Goal: Check status: Check status

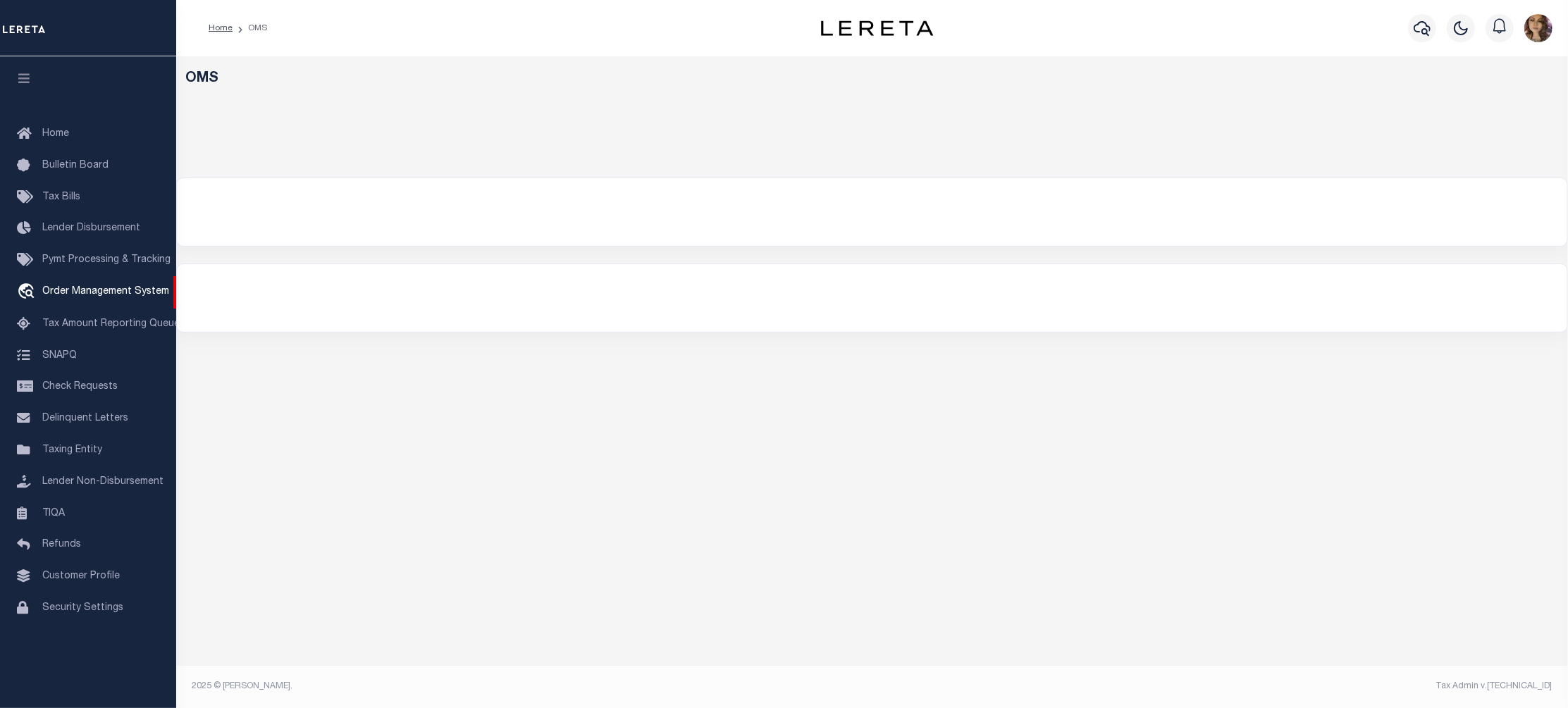
select select "200"
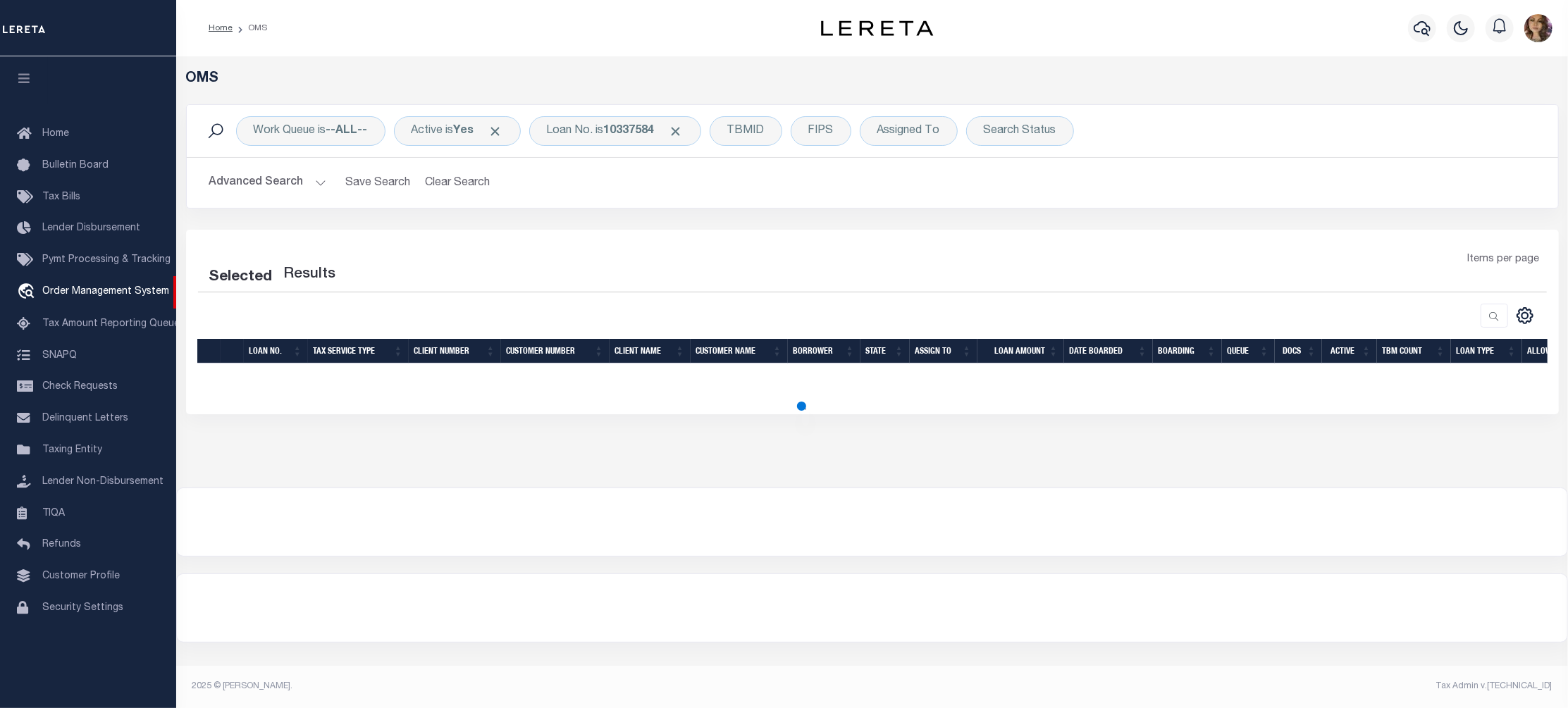
select select "200"
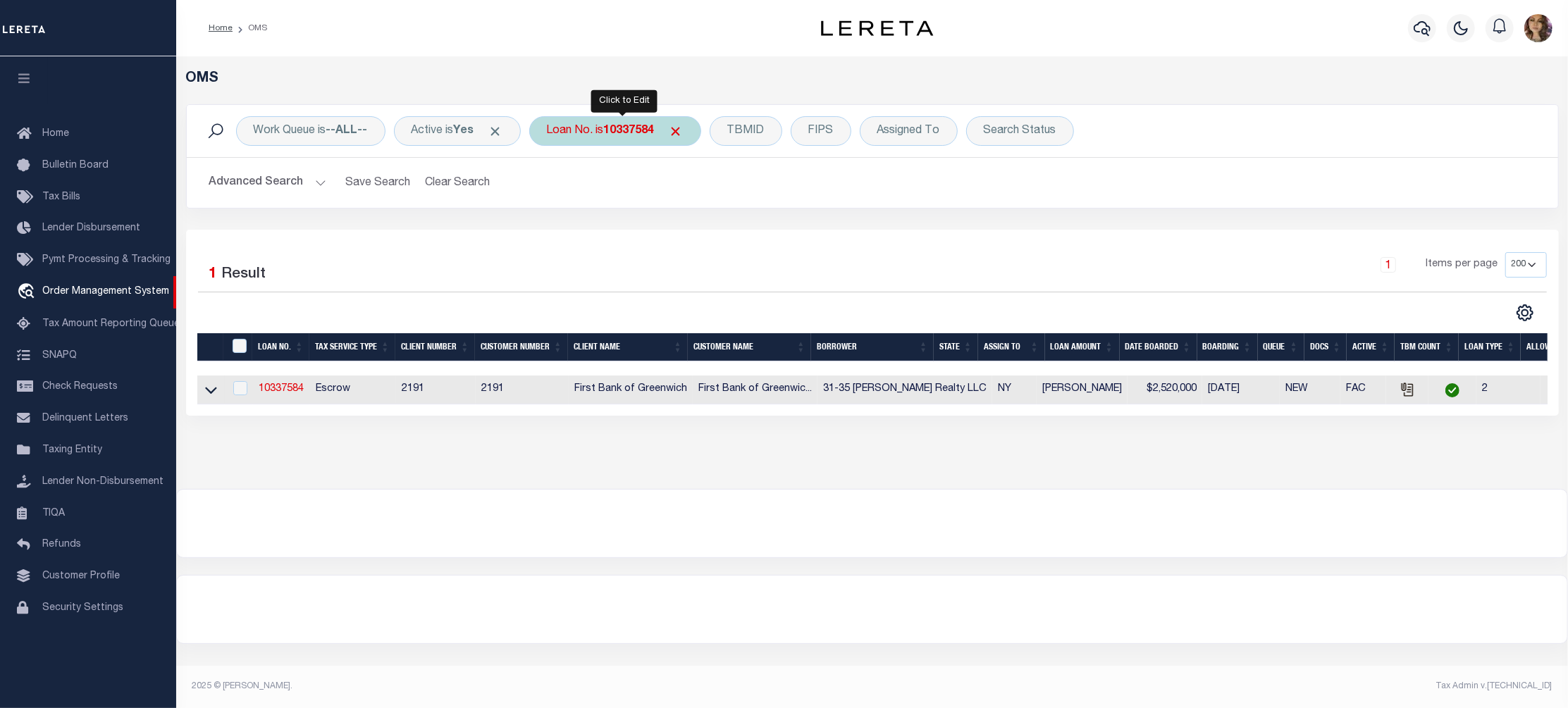
click at [667, 125] on div "Loan No. is 10337584" at bounding box center [615, 131] width 172 height 30
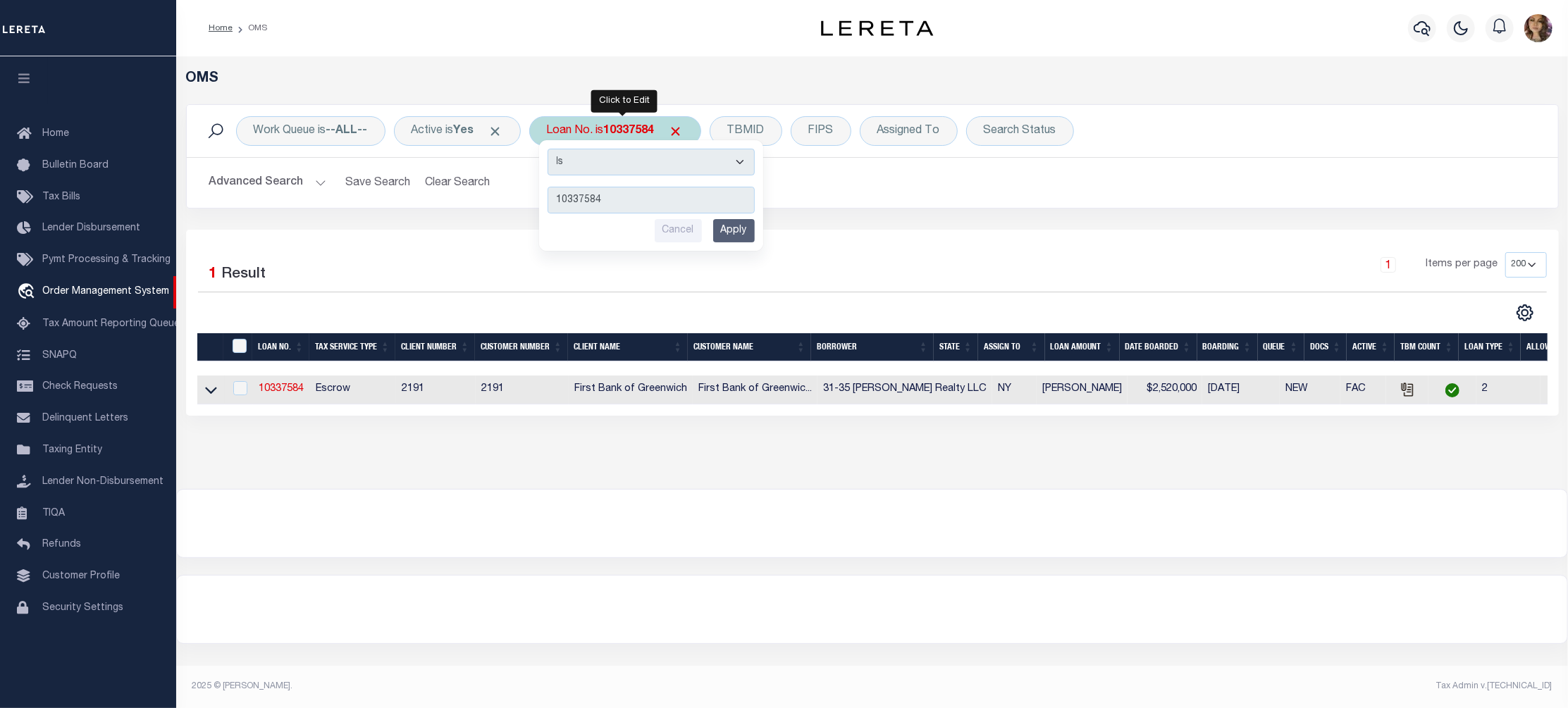
type input "3505221481119"
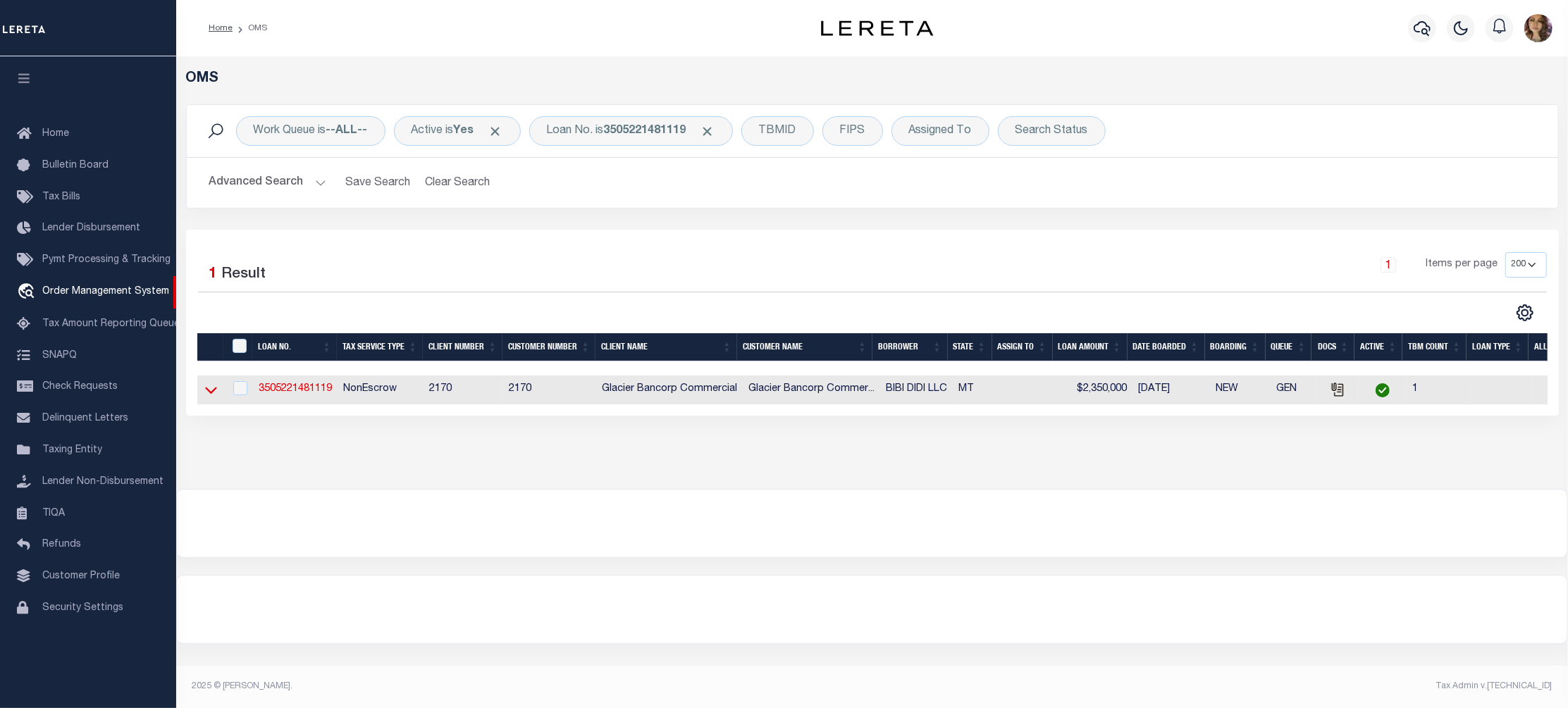
click at [213, 390] on icon at bounding box center [211, 389] width 12 height 15
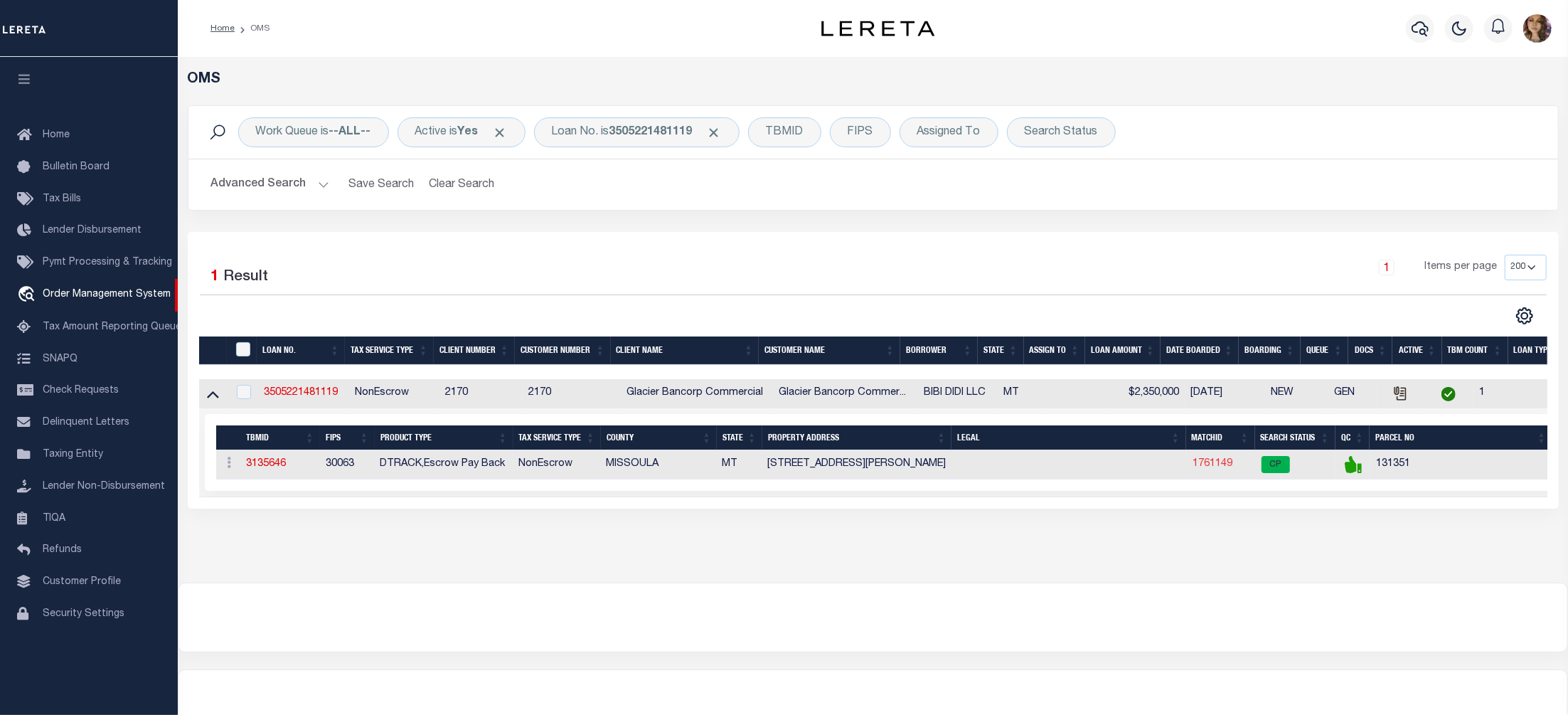
click at [1216, 468] on link "1761149" at bounding box center [1213, 463] width 40 height 10
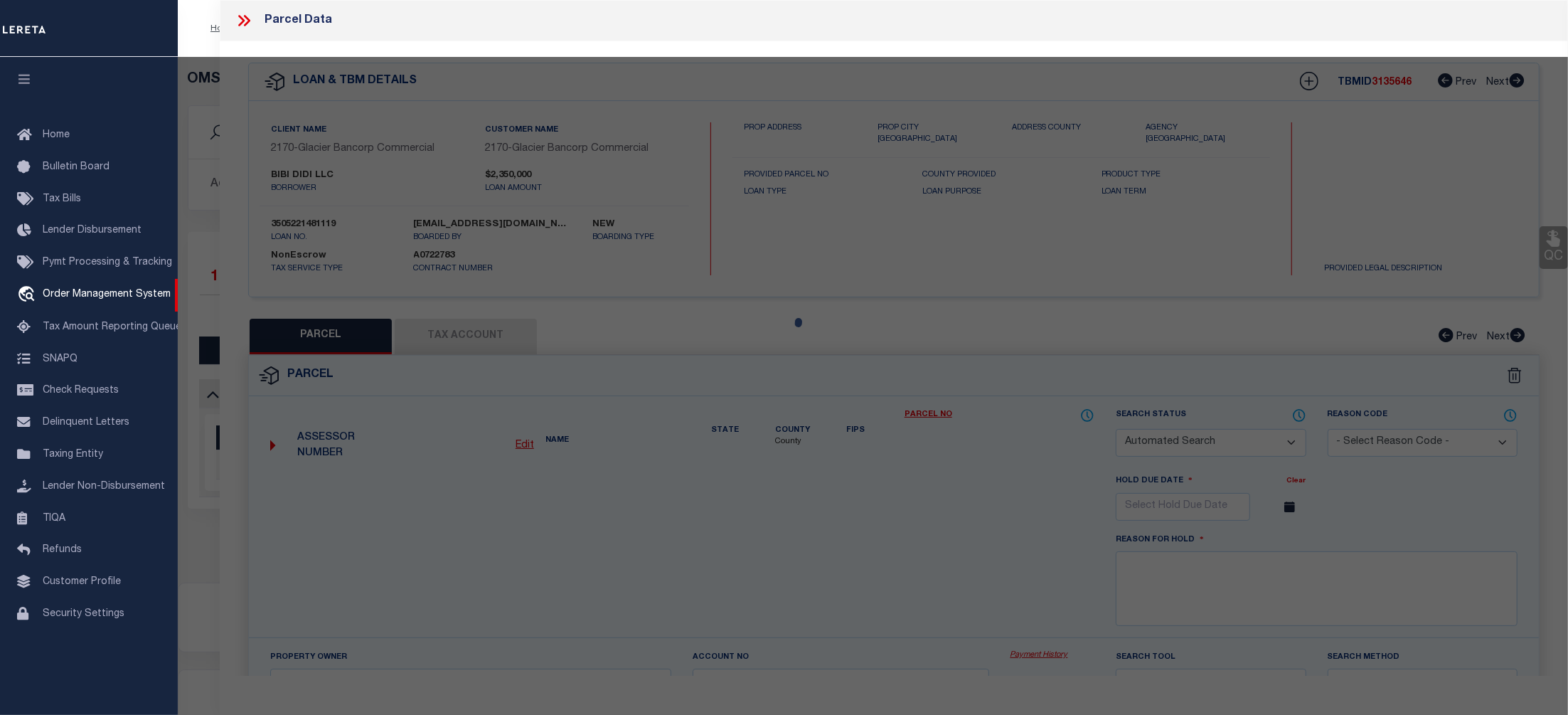
checkbox input "false"
select select "CP"
type input "[PERSON_NAME] STREET CAFFE LLC"
select select
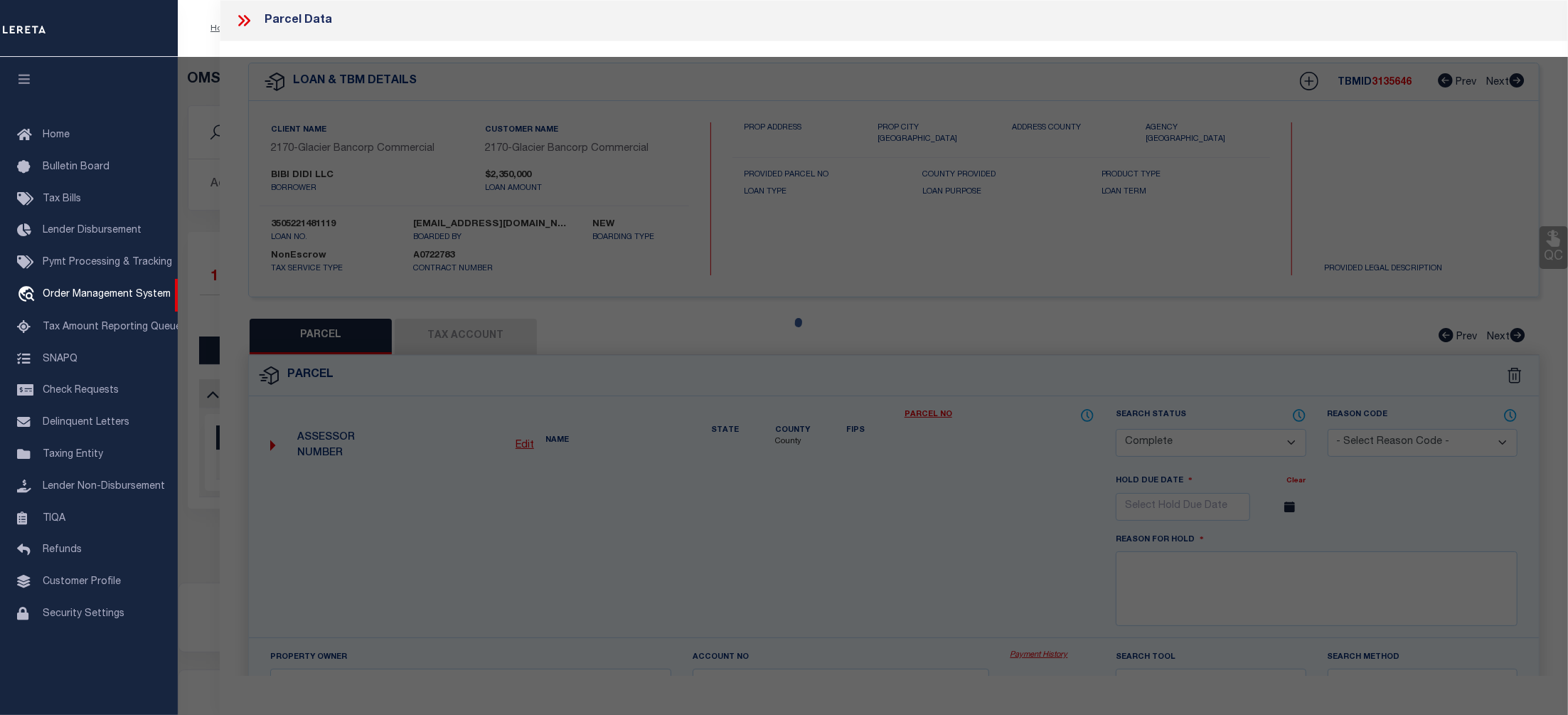
type input "[STREET_ADDRESS][PERSON_NAME]"
checkbox input "false"
type input "MISSOULA, MT 59801"
type textarea "S28, T13 N, R19 W, C.O.S. 5887, PARCEL 1"
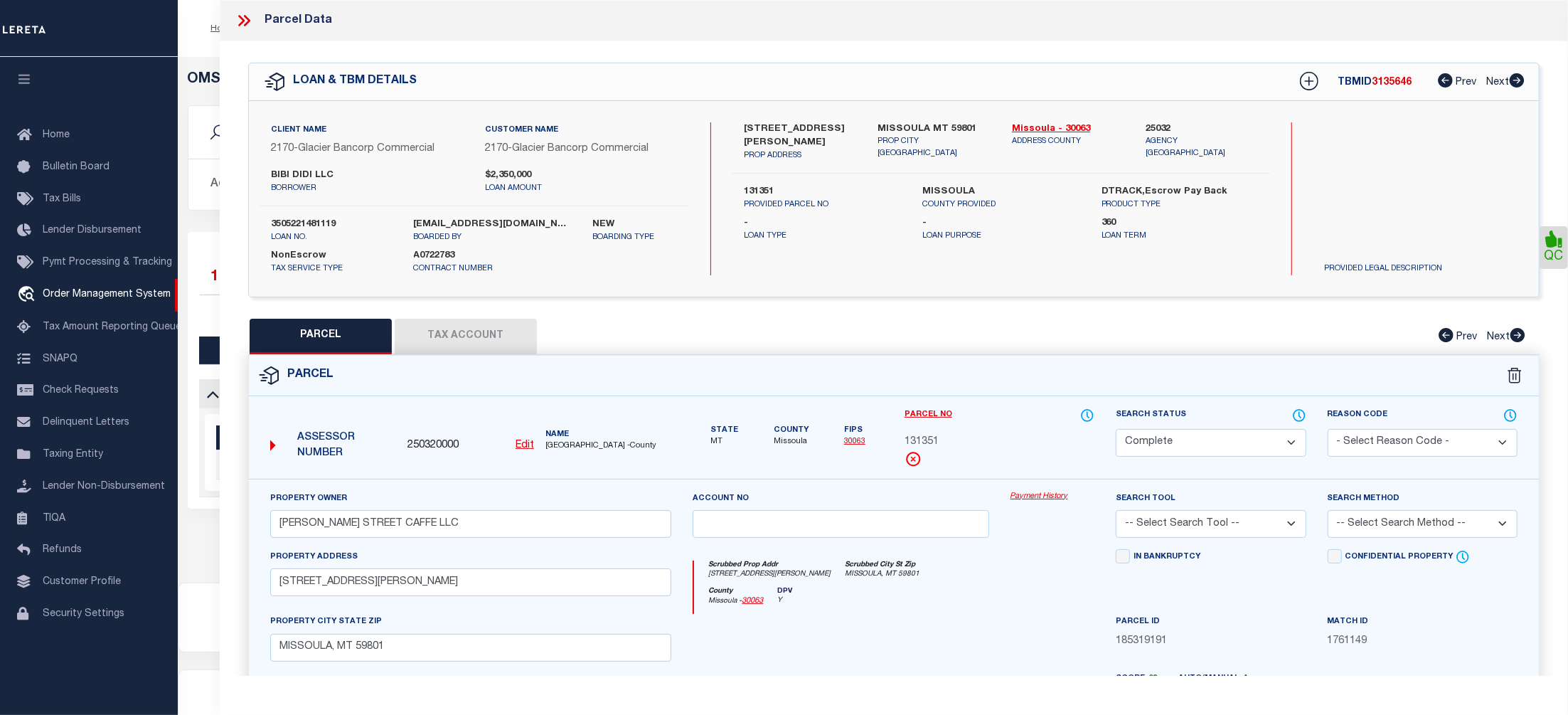
click at [1030, 493] on link "Payment History" at bounding box center [1053, 497] width 85 height 12
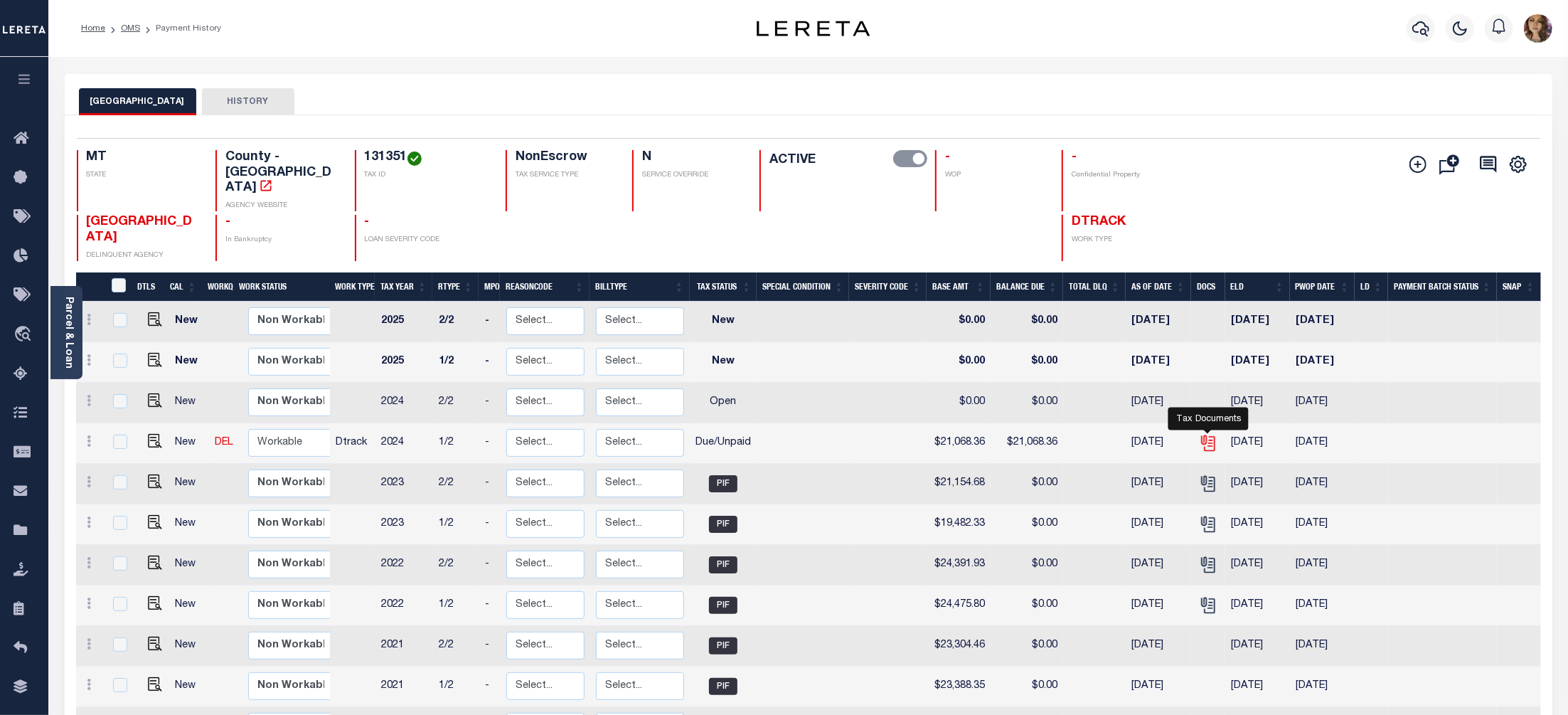
click at [1211, 435] on icon "" at bounding box center [1206, 440] width 11 height 11
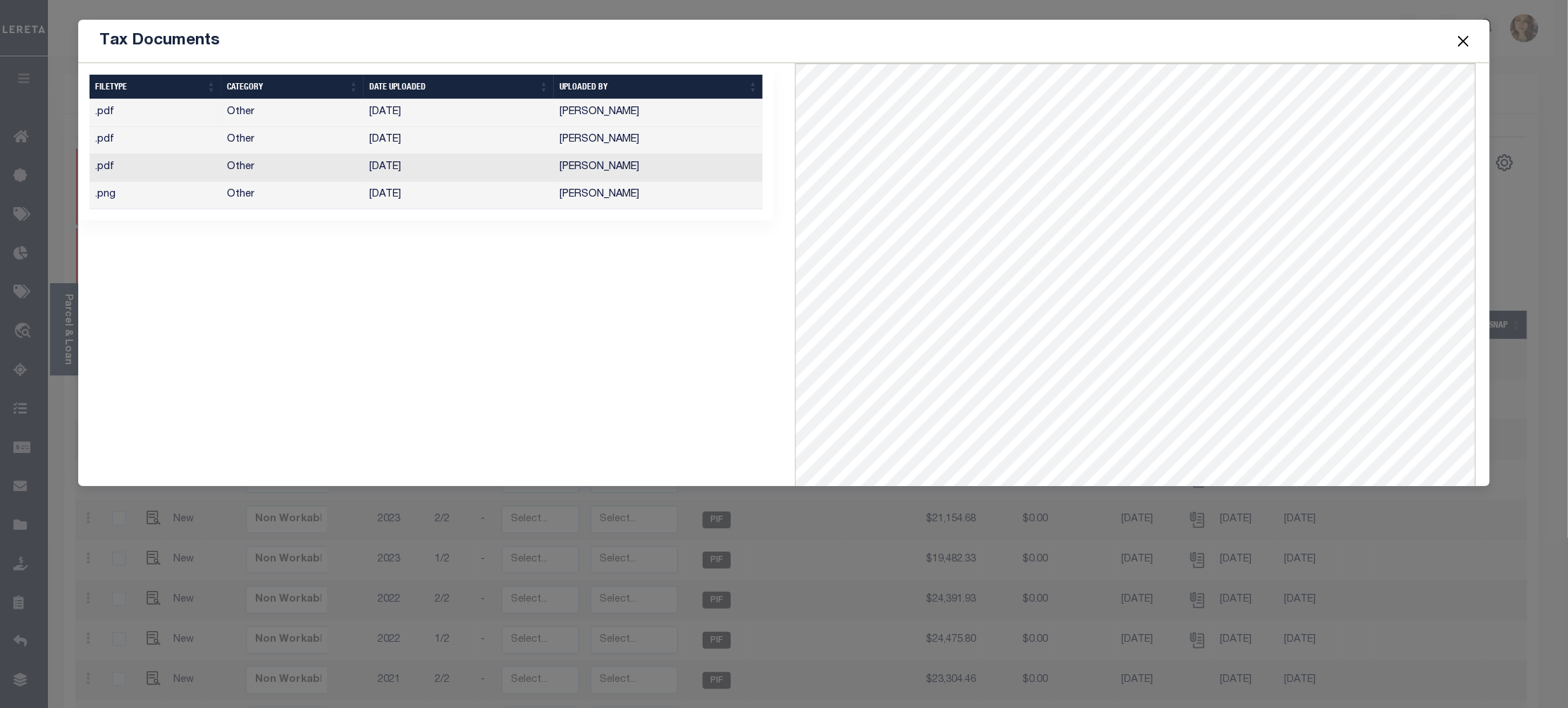
click at [600, 198] on td "Wright, Shaletha" at bounding box center [658, 196] width 209 height 28
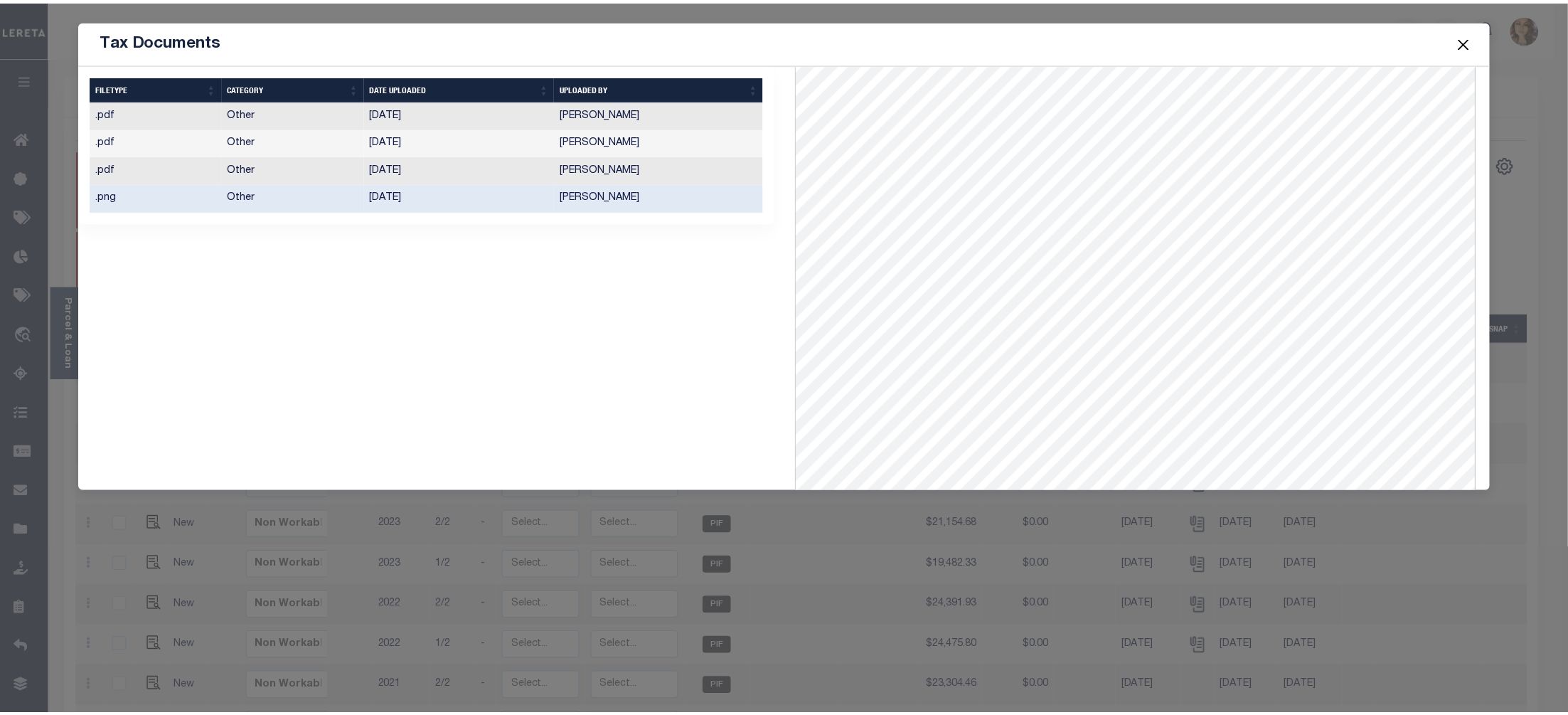
scroll to position [254, 0]
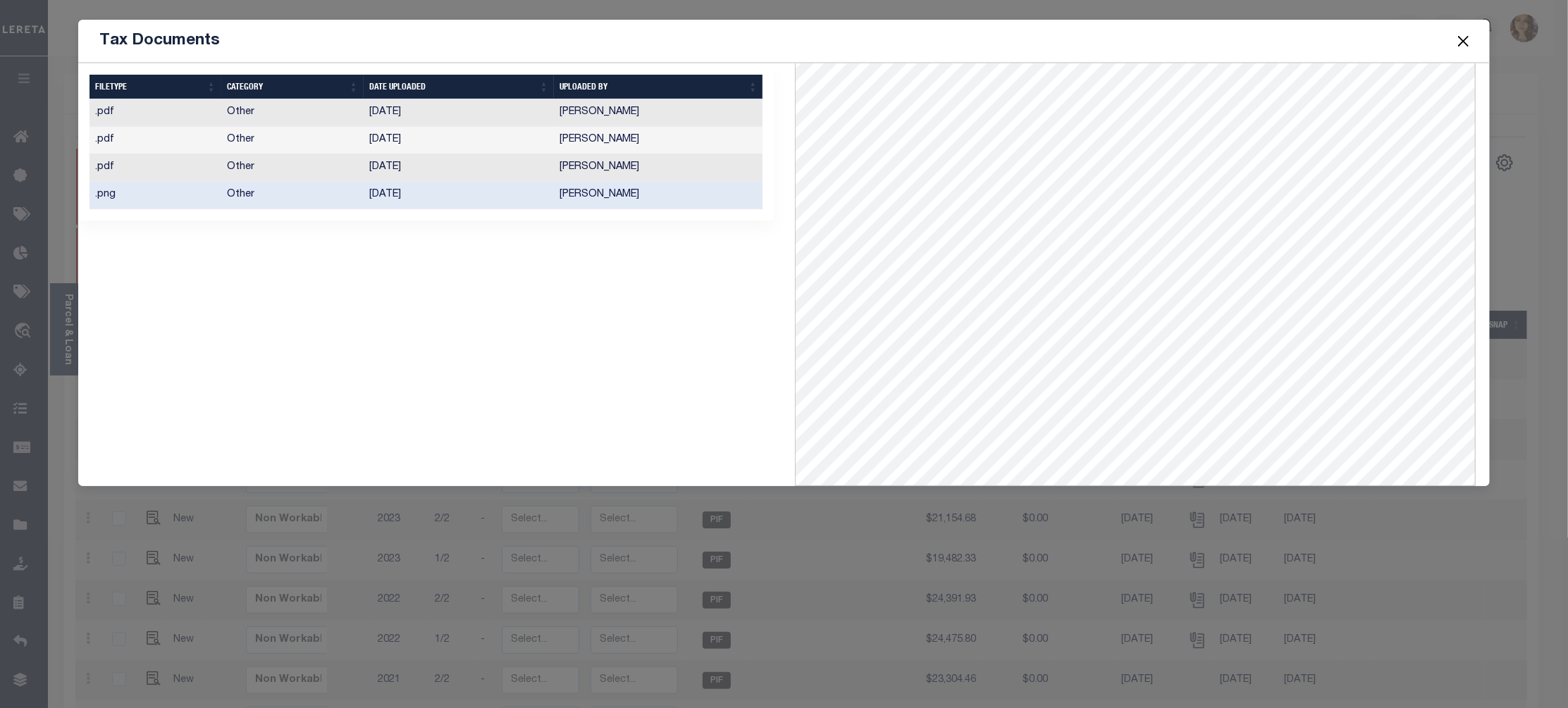
click at [1463, 45] on button "Close" at bounding box center [1463, 40] width 19 height 19
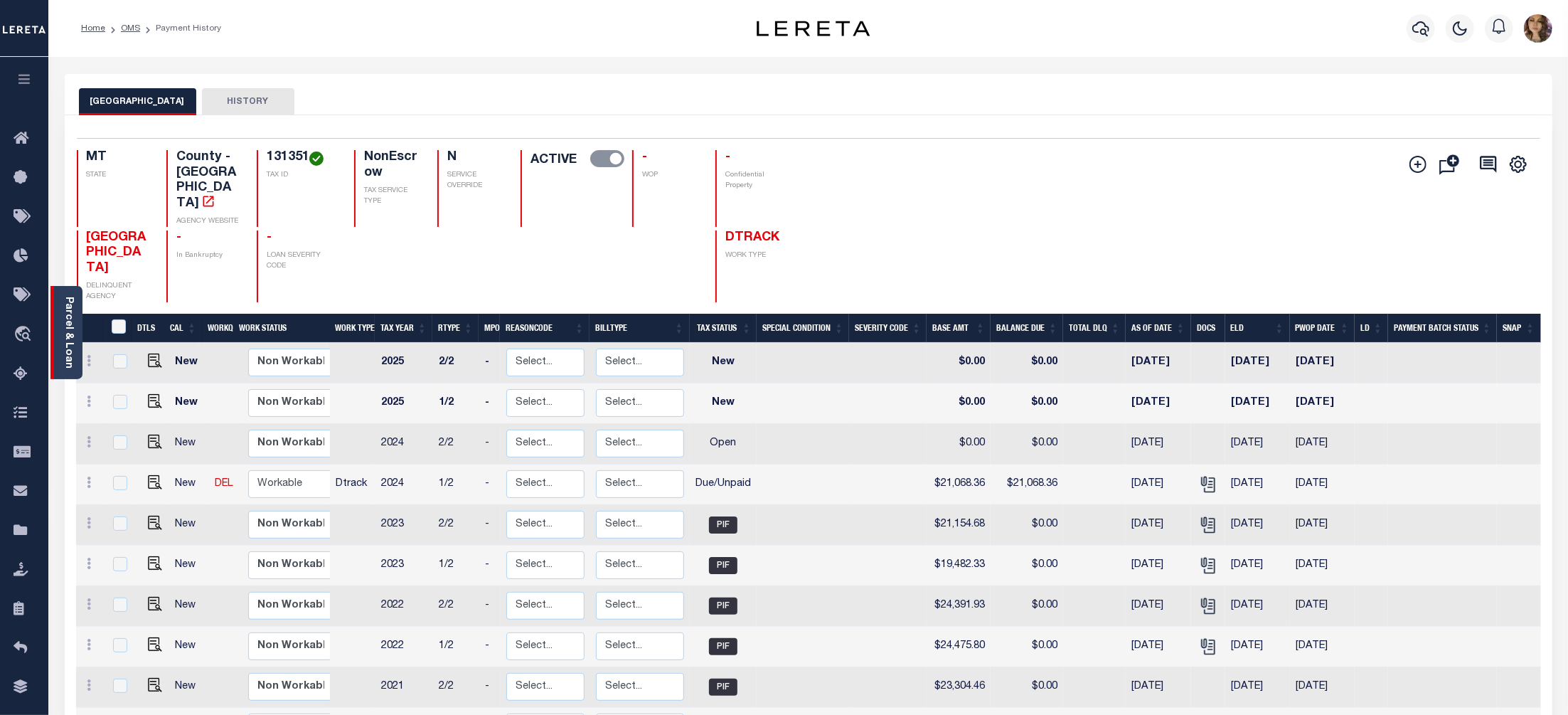
click at [62, 301] on div "Parcel & Loan" at bounding box center [67, 333] width 32 height 93
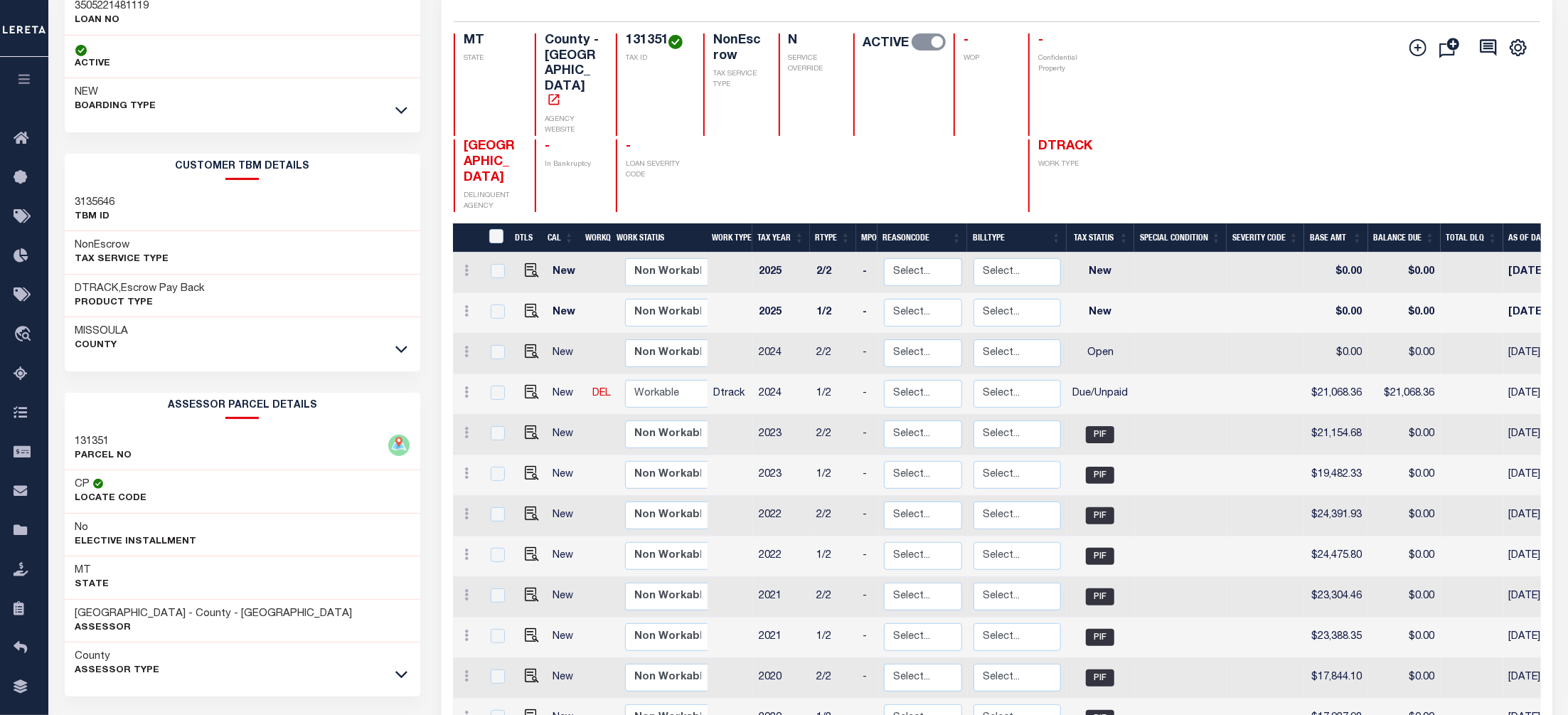
scroll to position [189, 0]
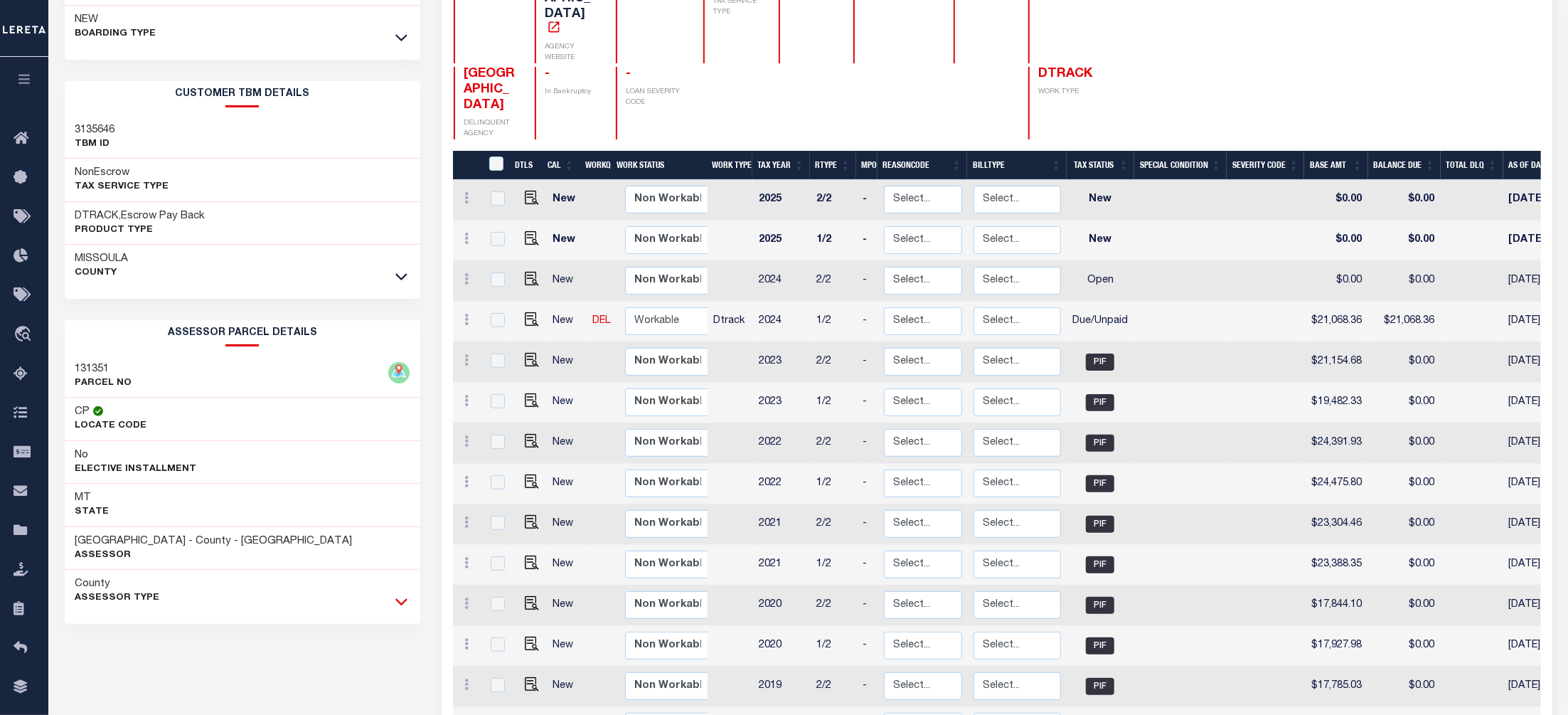
click at [403, 609] on icon at bounding box center [402, 601] width 12 height 15
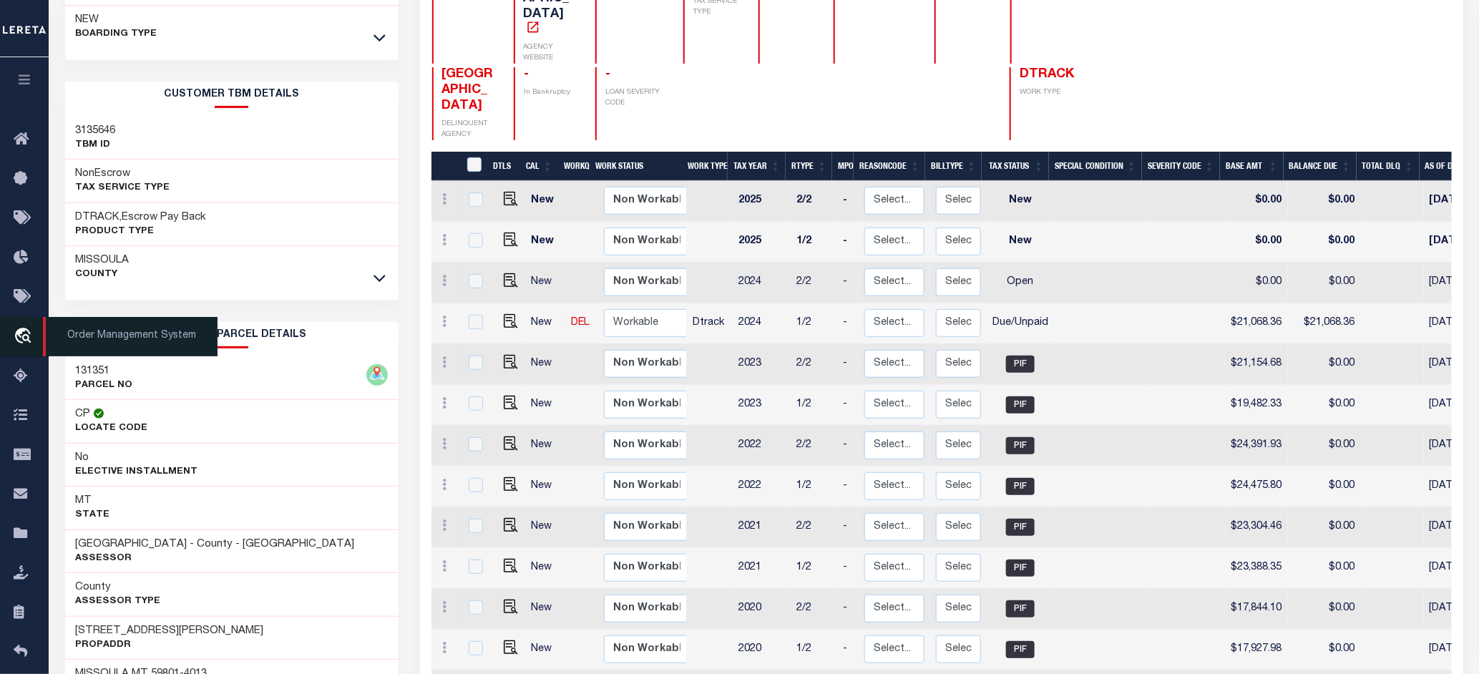
click at [130, 344] on span "Order Management System" at bounding box center [130, 336] width 175 height 39
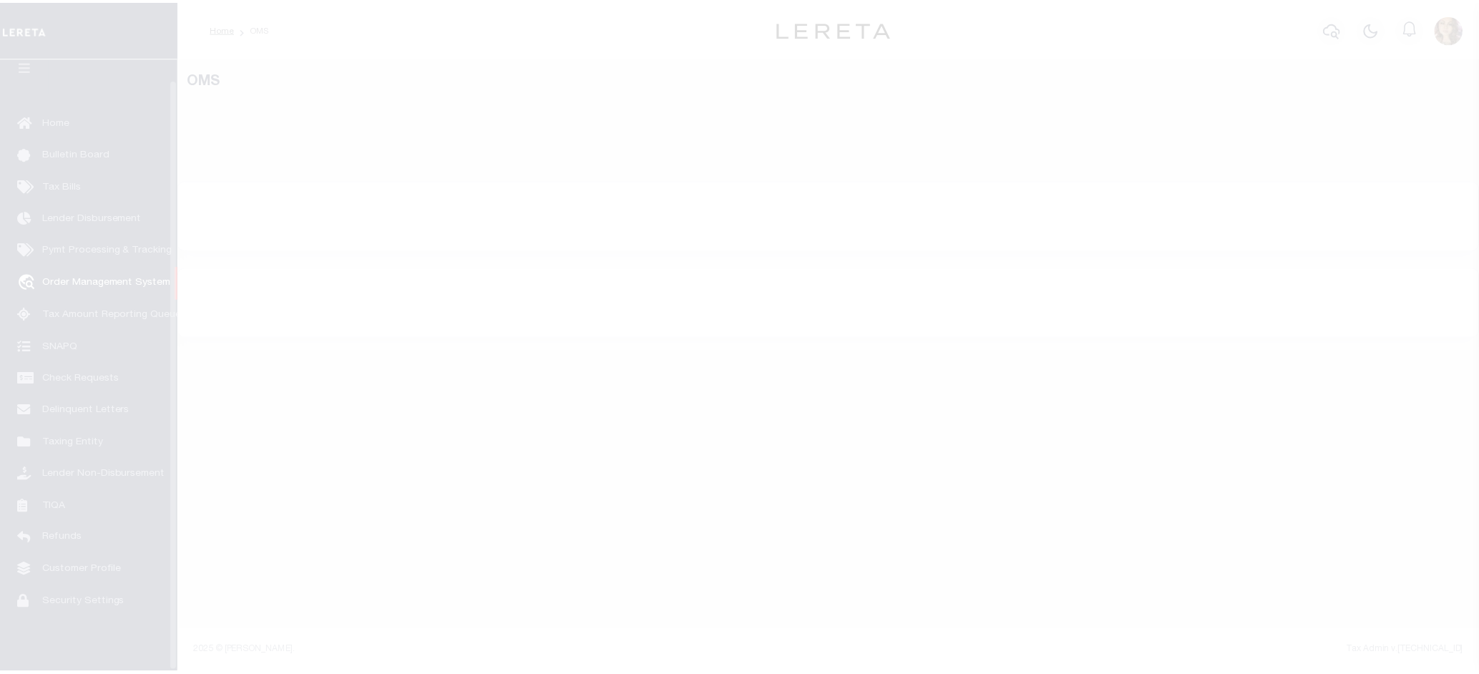
scroll to position [22, 0]
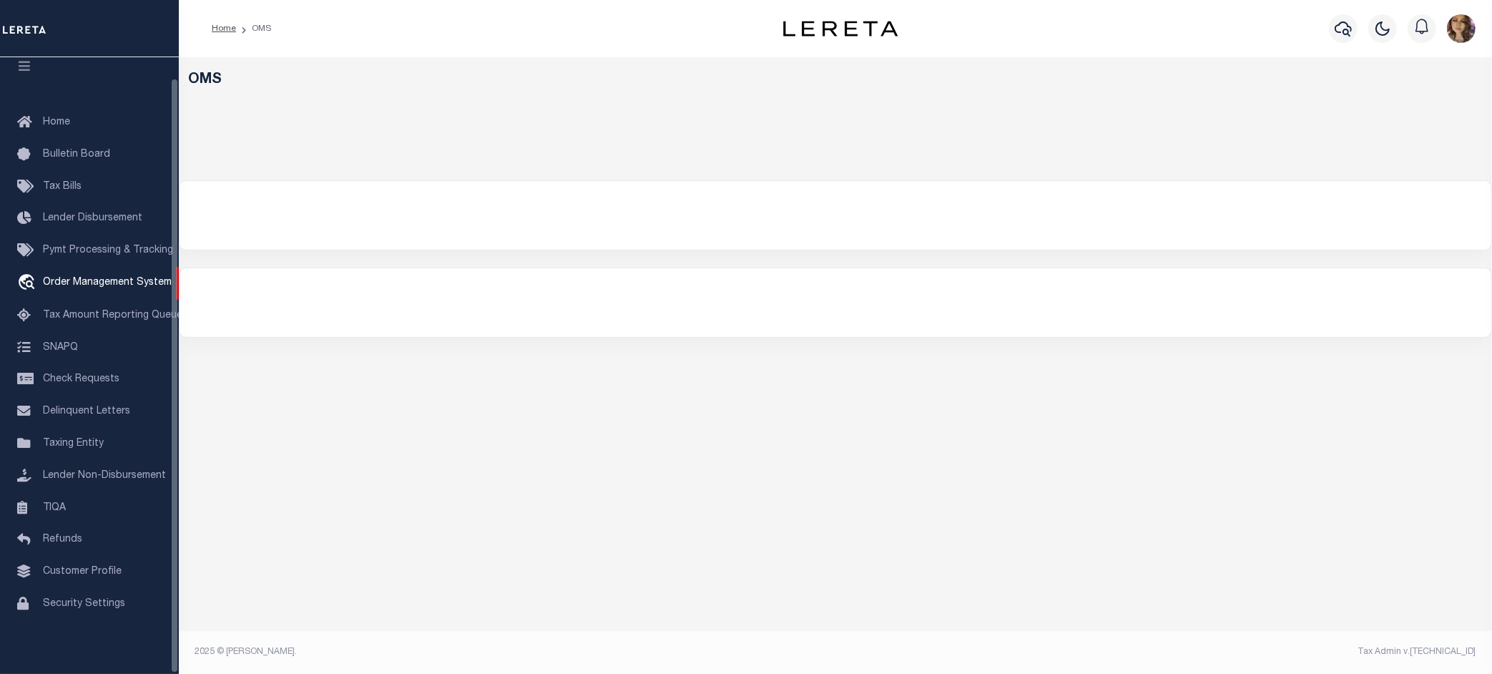
select select "200"
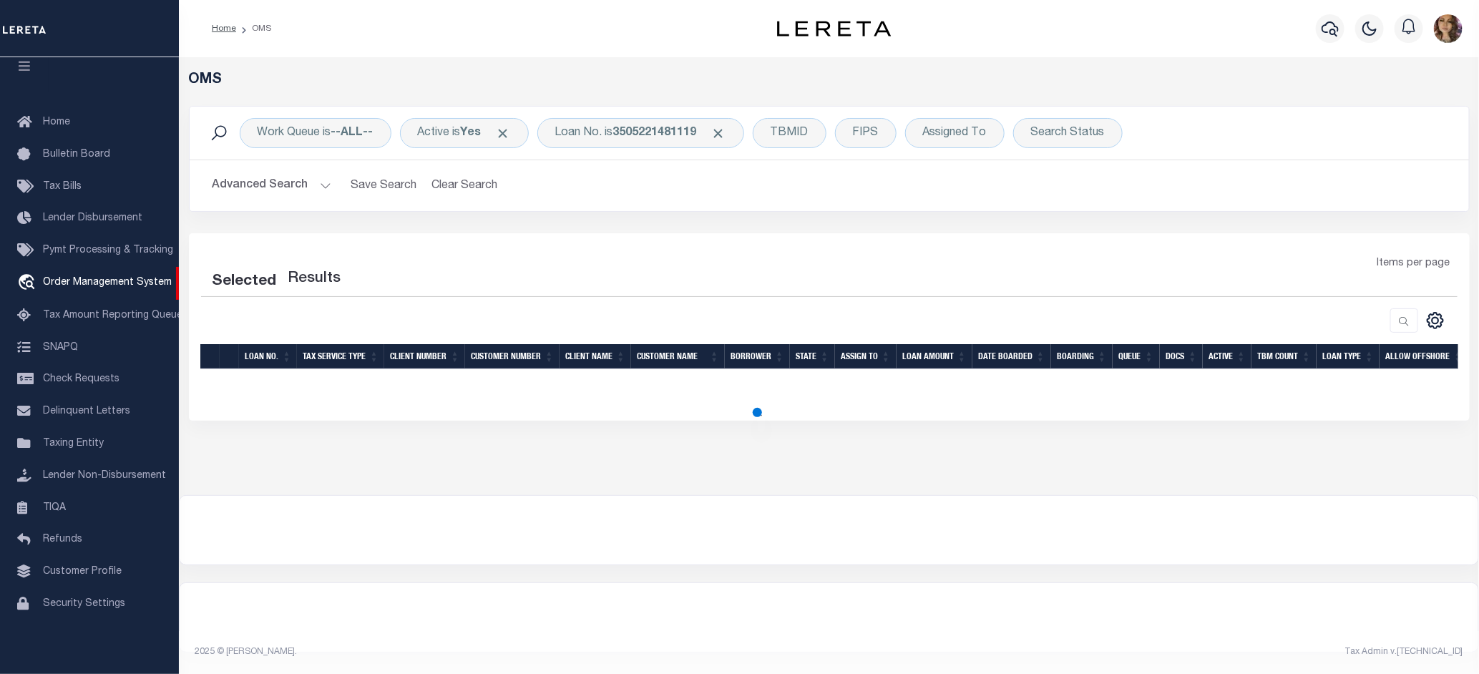
select select "200"
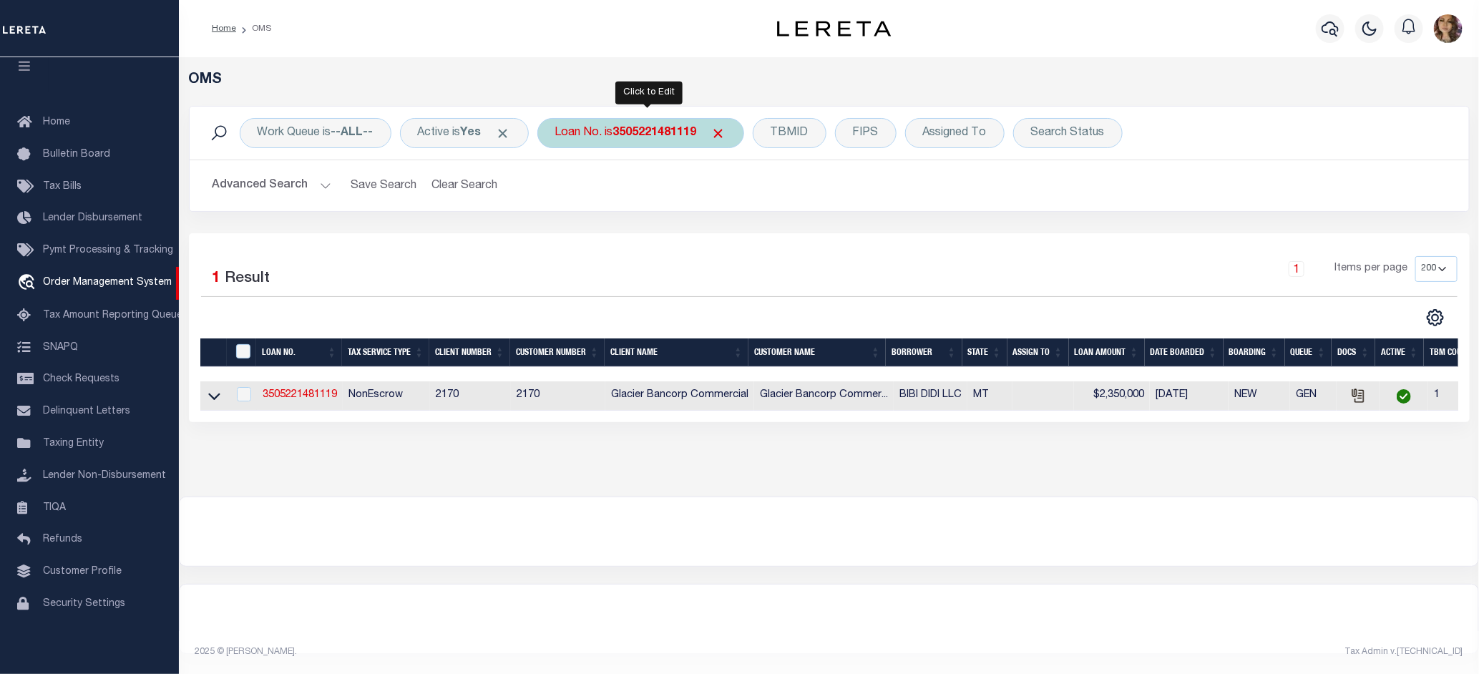
click at [634, 131] on b "3505221481119" at bounding box center [655, 132] width 84 height 11
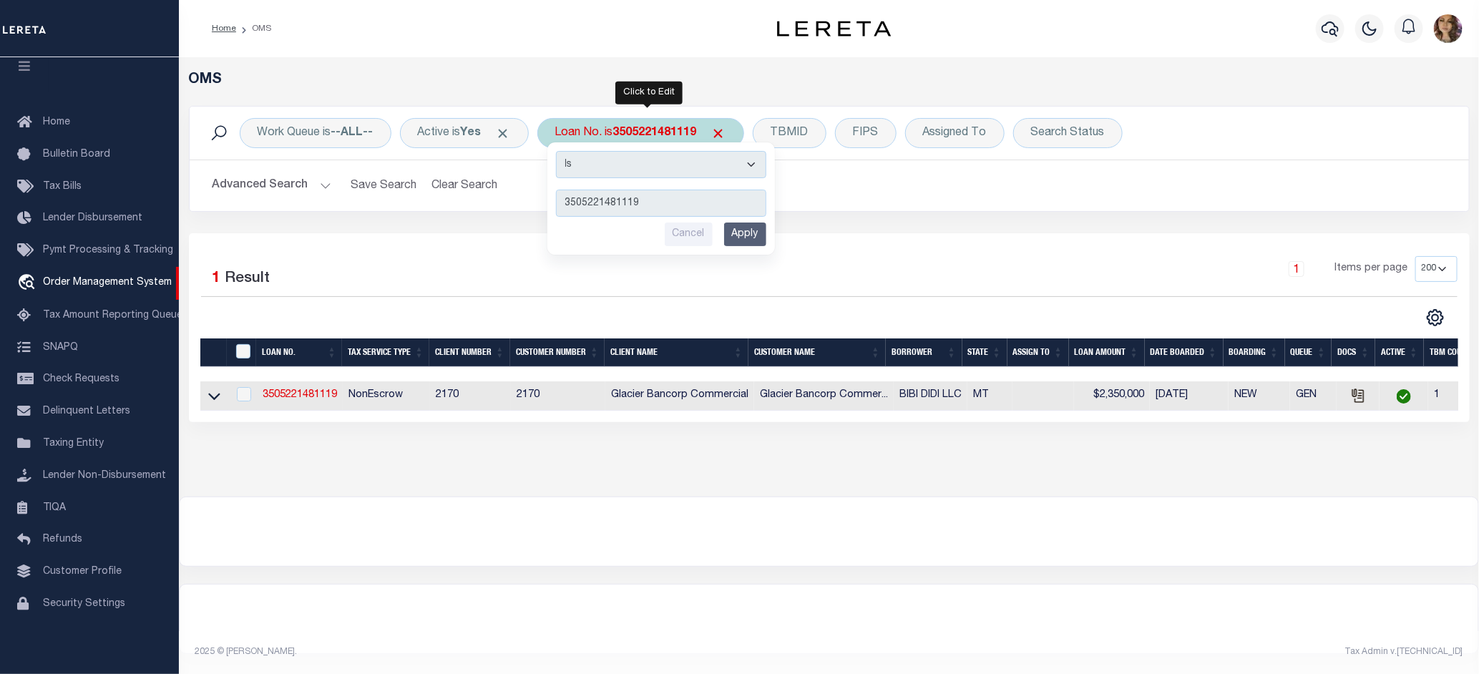
type input "18202829"
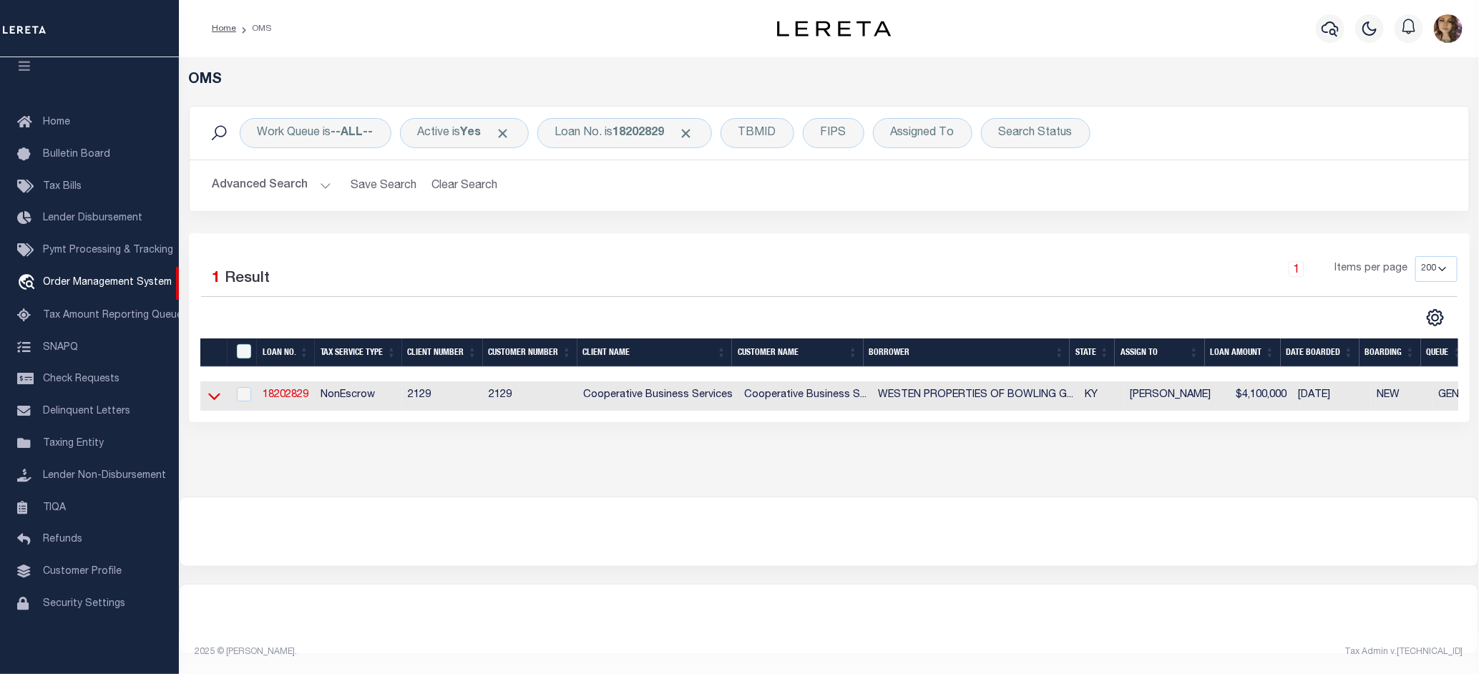
click at [208, 401] on icon at bounding box center [214, 395] width 12 height 15
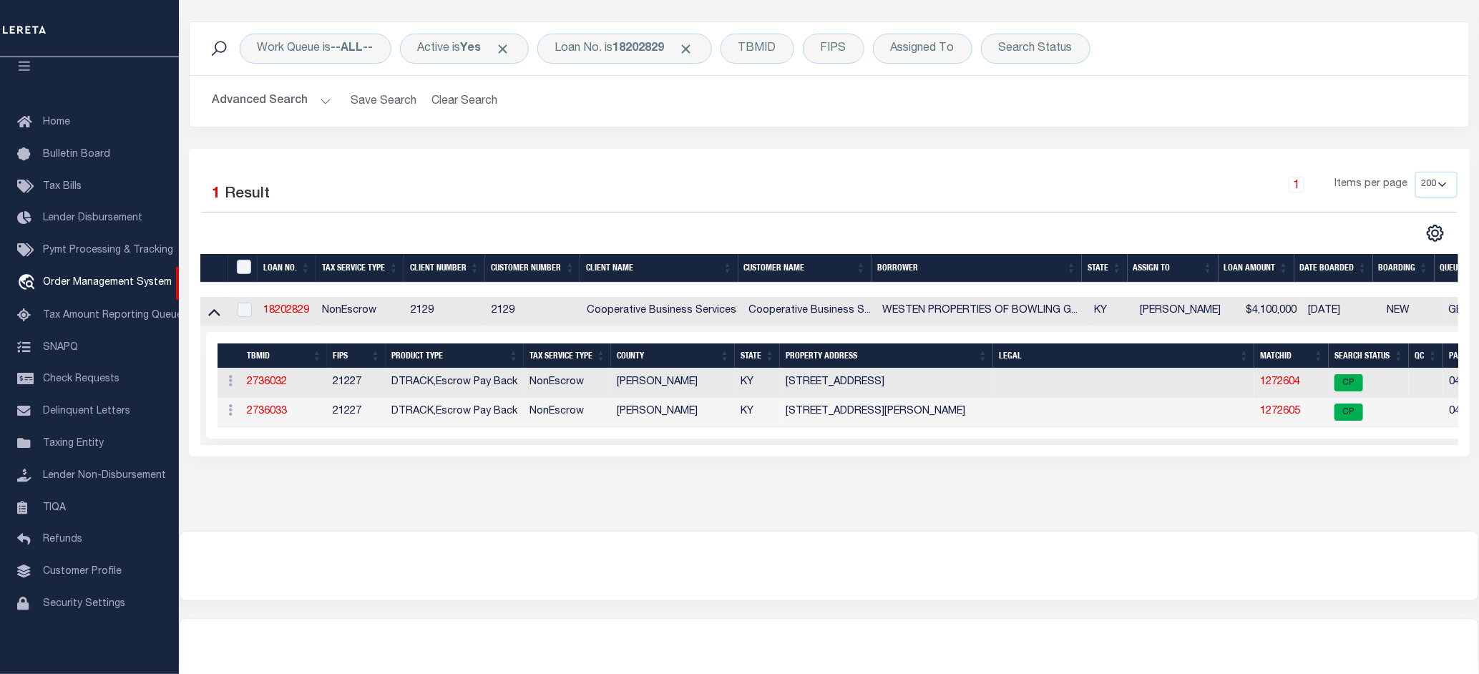
scroll to position [89, 0]
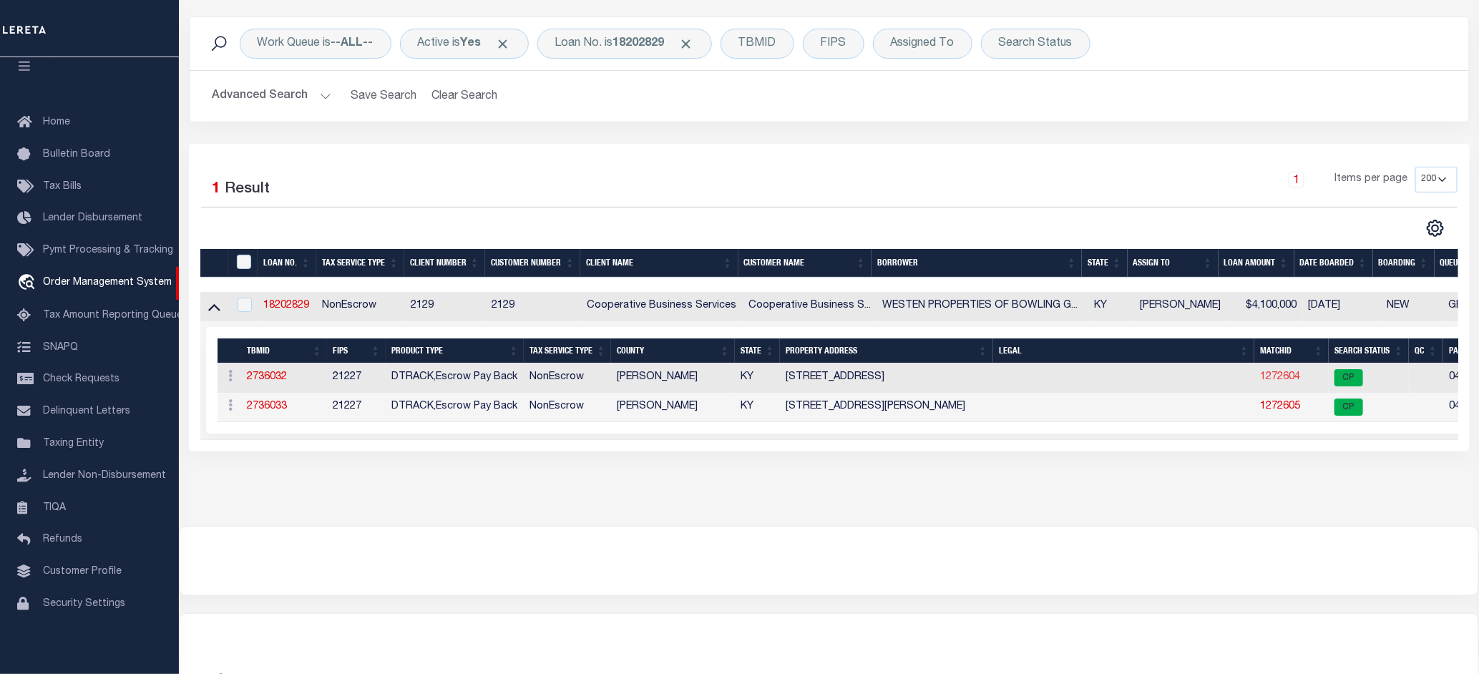
click at [1272, 379] on link "1272604" at bounding box center [1280, 377] width 40 height 10
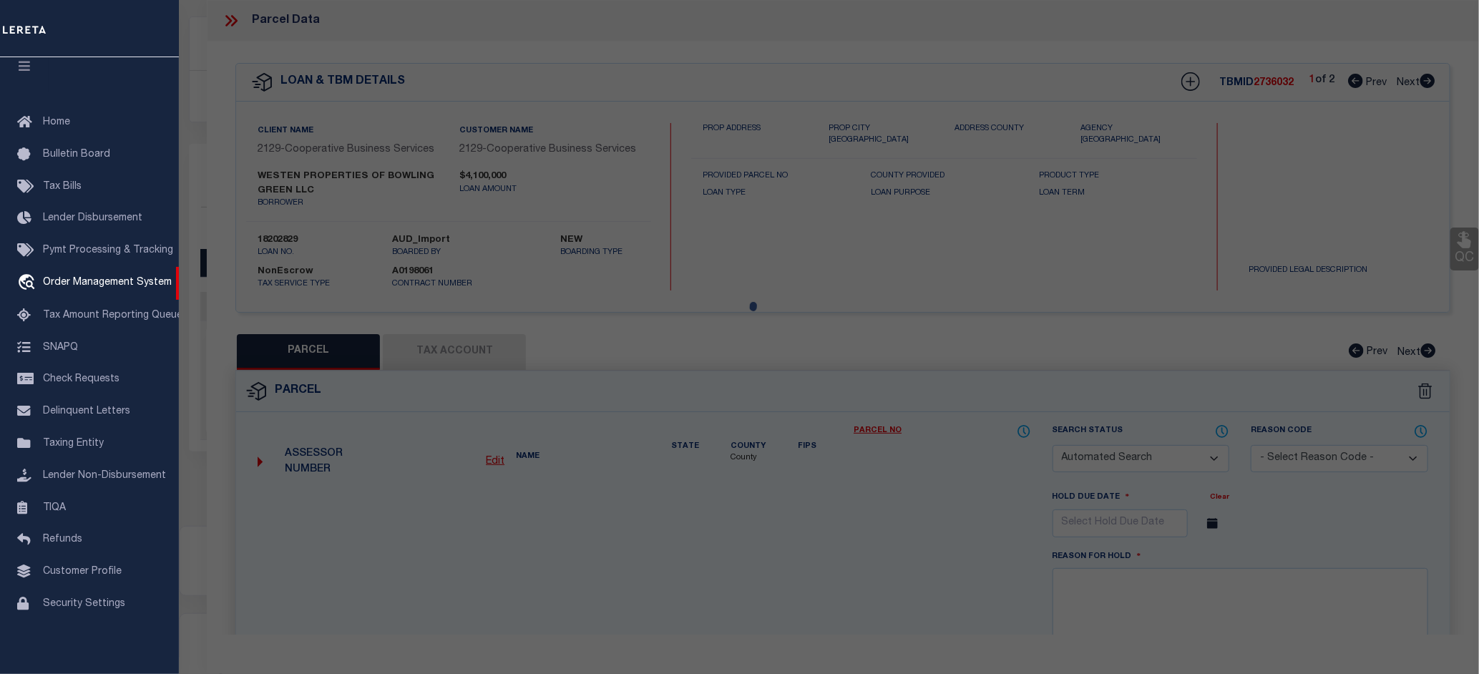
checkbox input "false"
select select "CP"
type input "WESTEN PROPERTIES OF BOWLING GREEN LLC"
type input "W0005668-01"
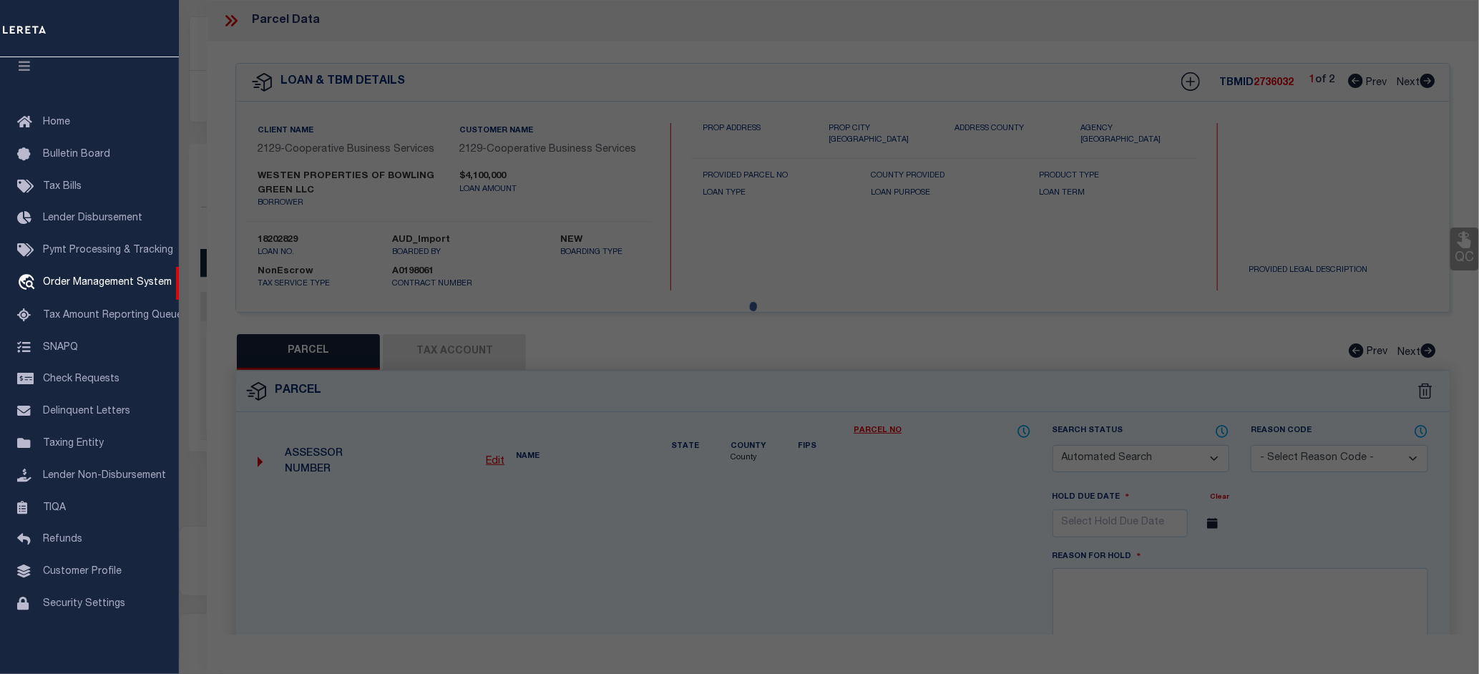
select select
type input "1550 WESTEN ST"
checkbox input "false"
type input "BOWLING GREEN KY 42104"
type textarea "Deed Book / Deed Page 1128 / 529"
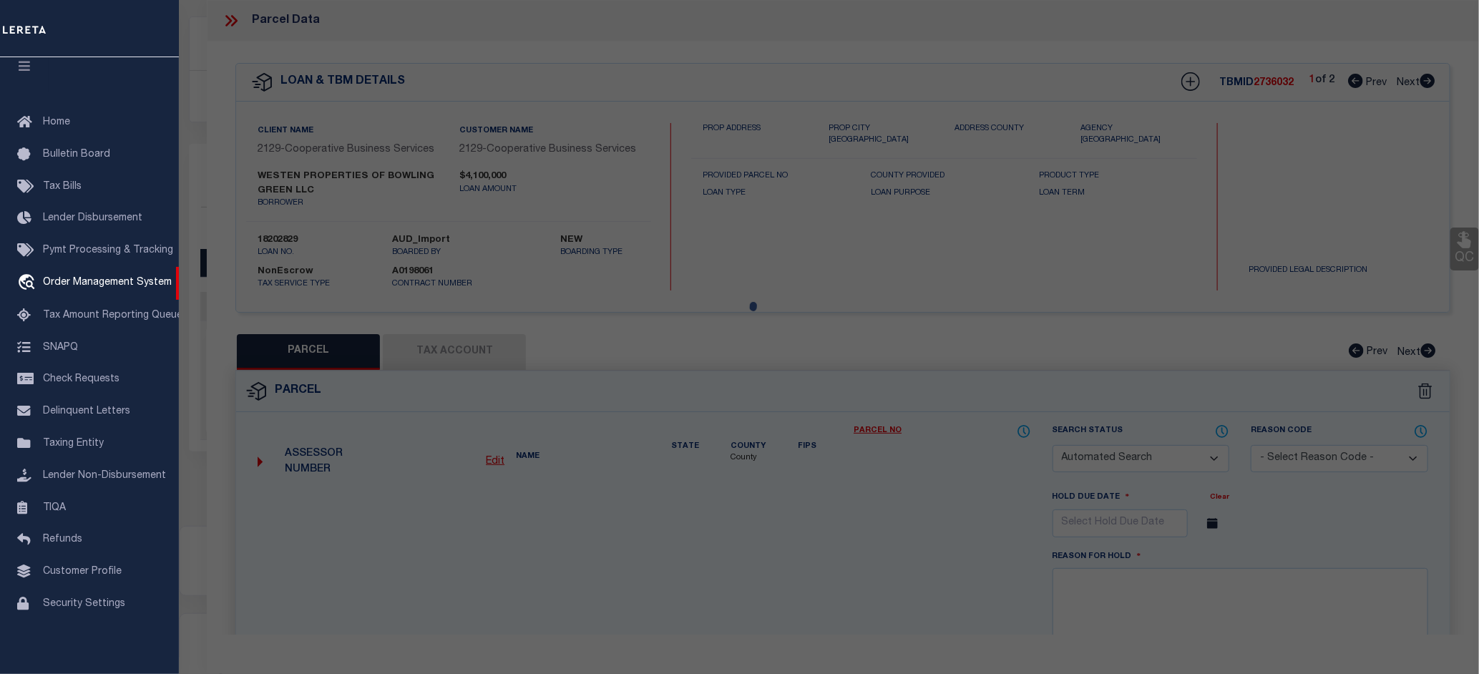
type textarea "Located by provided legal."
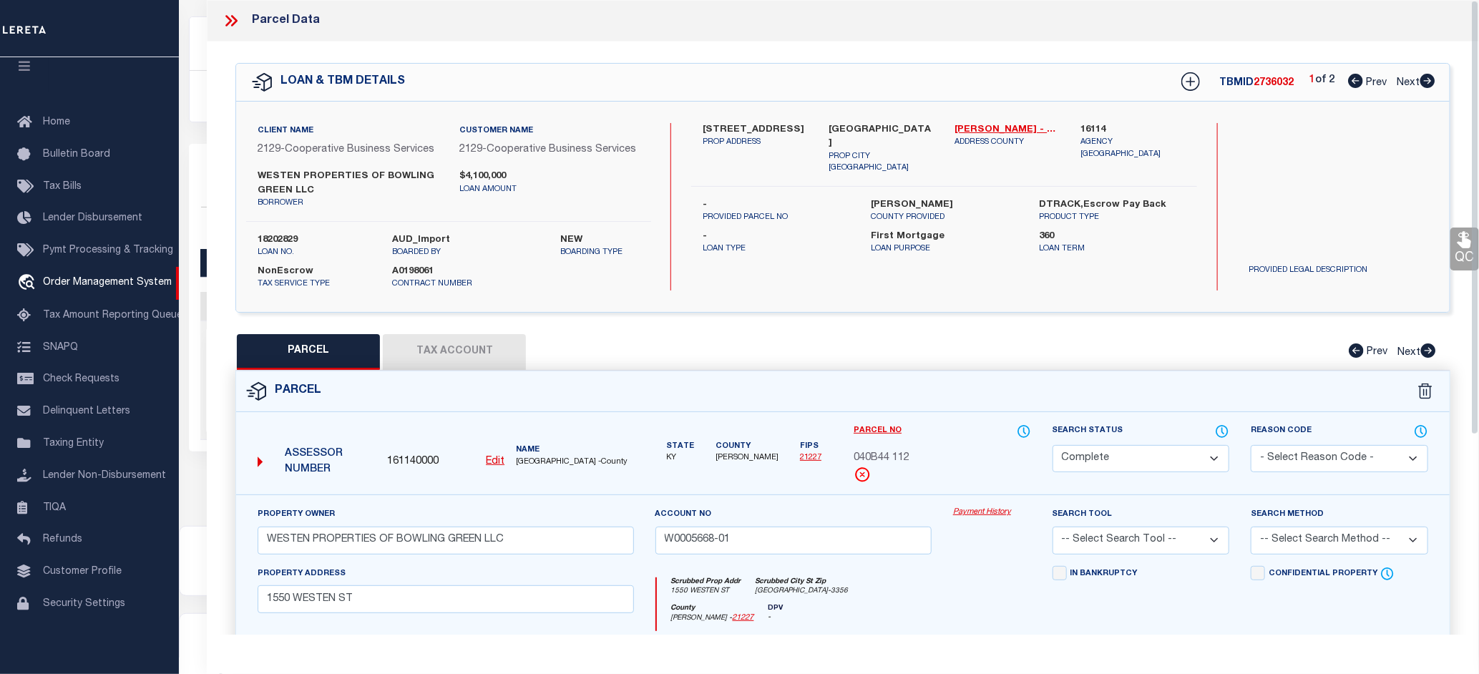
click at [964, 509] on link "Payment History" at bounding box center [992, 512] width 78 height 12
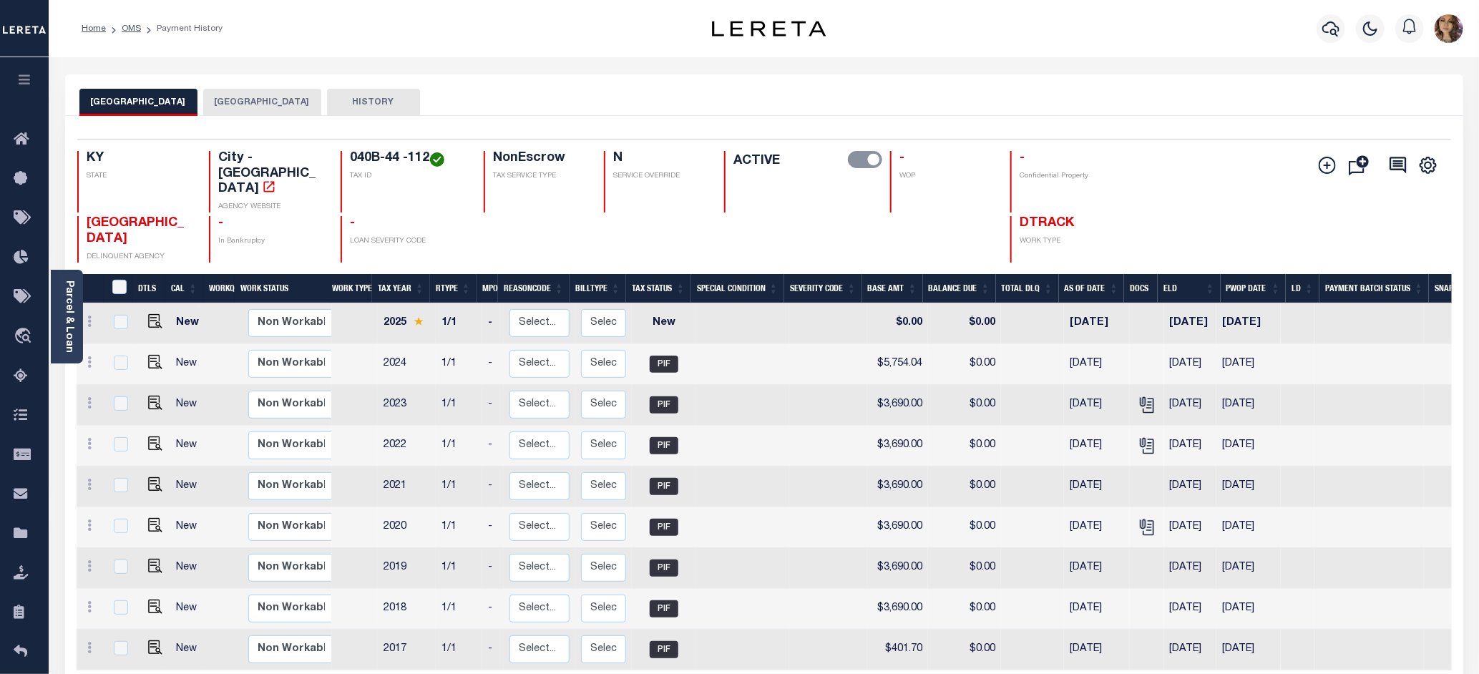
click at [253, 97] on button "WARREN COUNTY" at bounding box center [262, 102] width 118 height 27
